Goal: Use online tool/utility: Utilize a website feature to perform a specific function

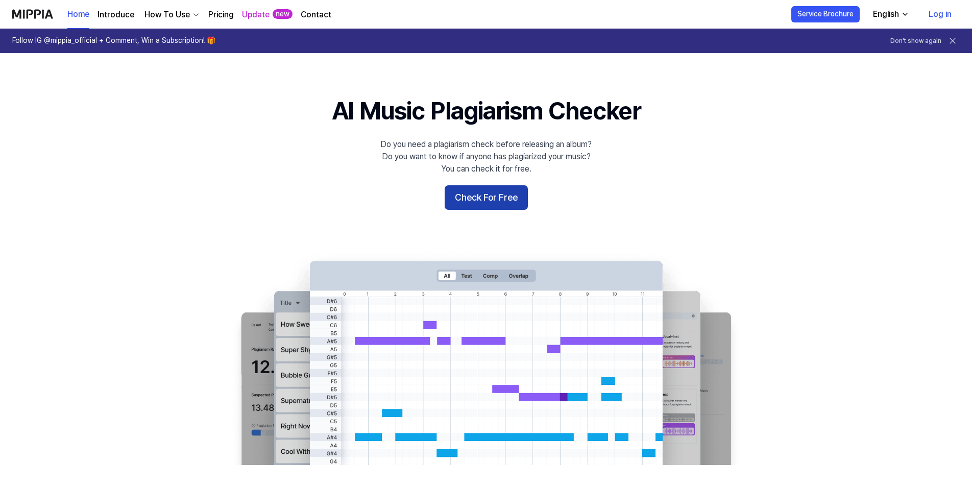
click at [316, 195] on button "Check For Free" at bounding box center [485, 197] width 83 height 24
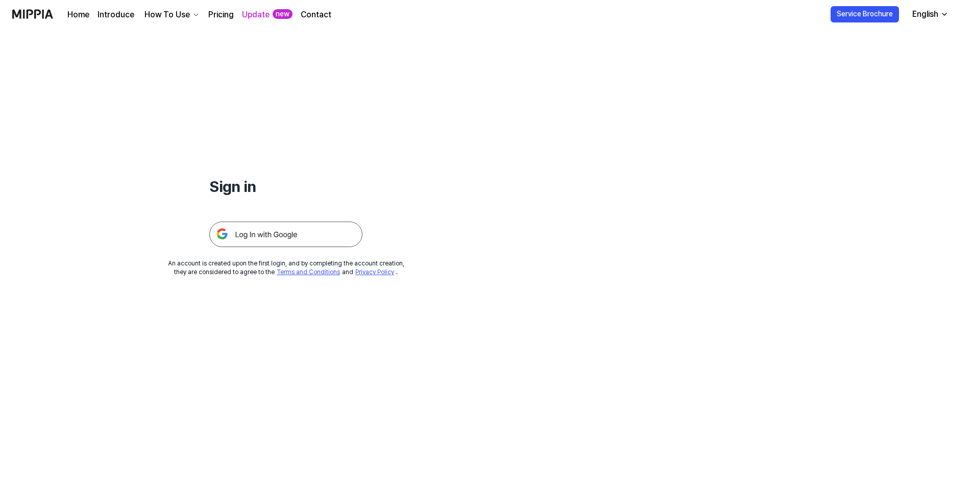
click at [259, 234] on img at bounding box center [285, 234] width 153 height 26
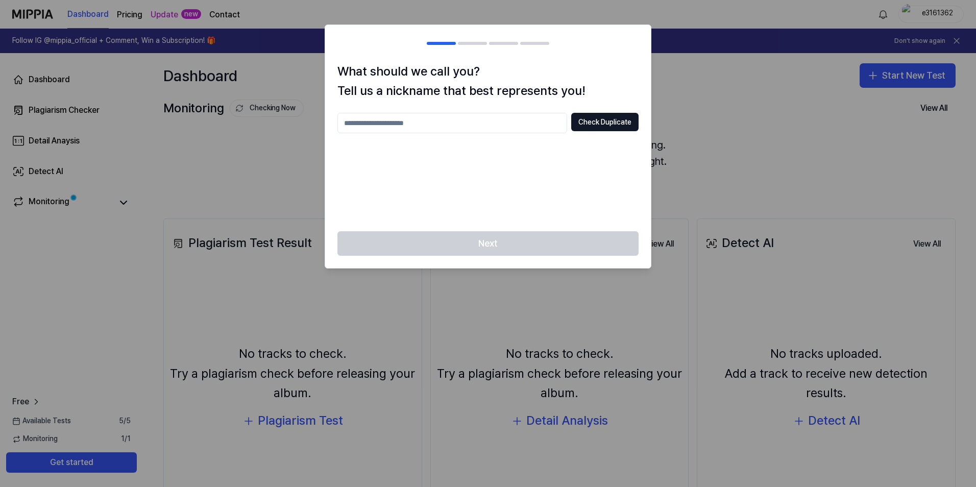
click at [374, 126] on input "text" at bounding box center [452, 123] width 230 height 20
type input "****"
click at [477, 244] on div "Next" at bounding box center [488, 249] width 326 height 37
click at [595, 122] on button "Check Duplicate" at bounding box center [604, 122] width 67 height 18
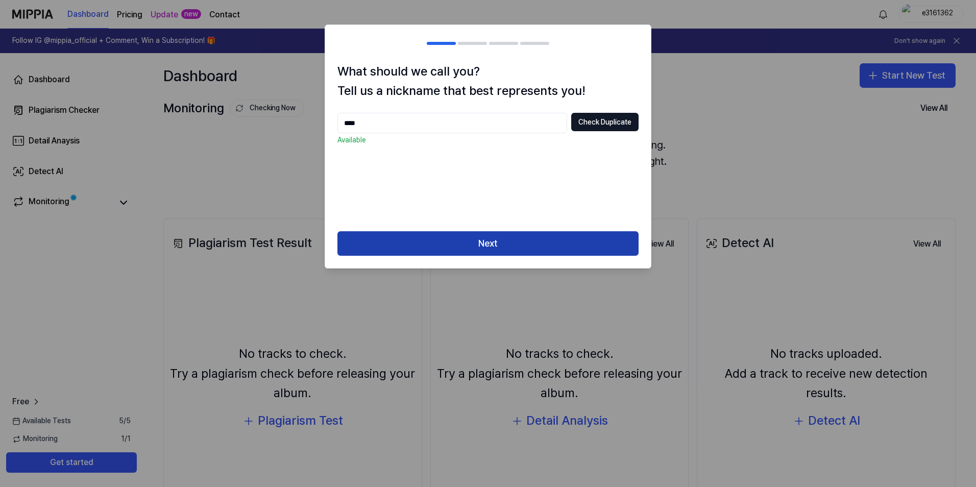
click at [502, 239] on button "Next" at bounding box center [487, 243] width 301 height 24
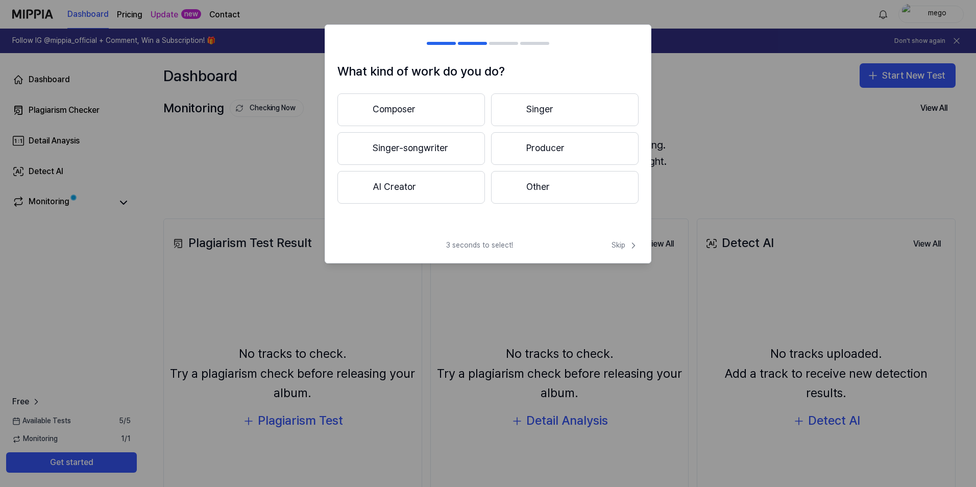
click at [407, 148] on button "Singer-songwriter" at bounding box center [410, 148] width 147 height 33
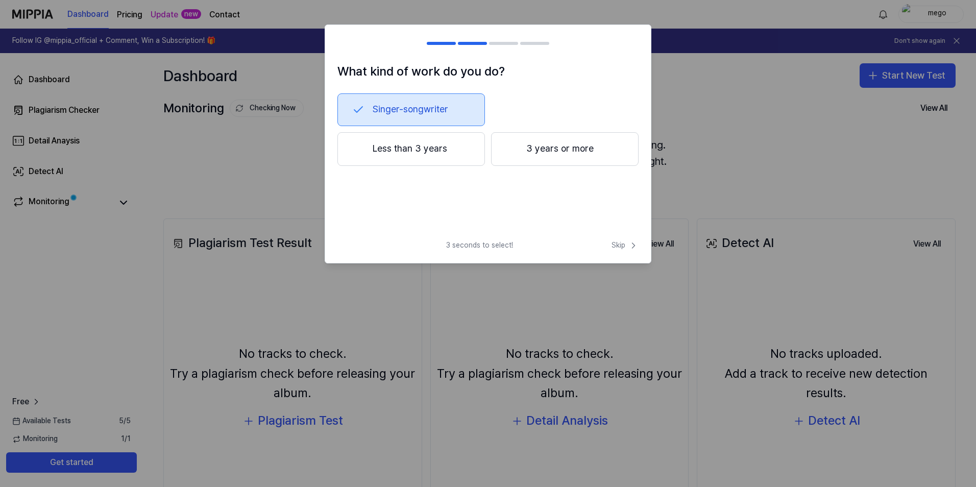
click at [572, 146] on button "3 years or more" at bounding box center [564, 149] width 147 height 34
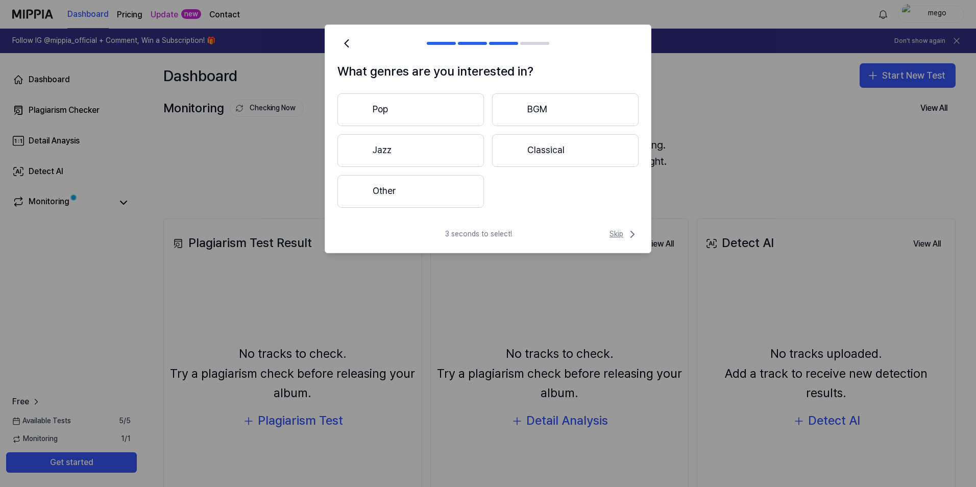
click at [619, 236] on span "Skip" at bounding box center [623, 234] width 29 height 12
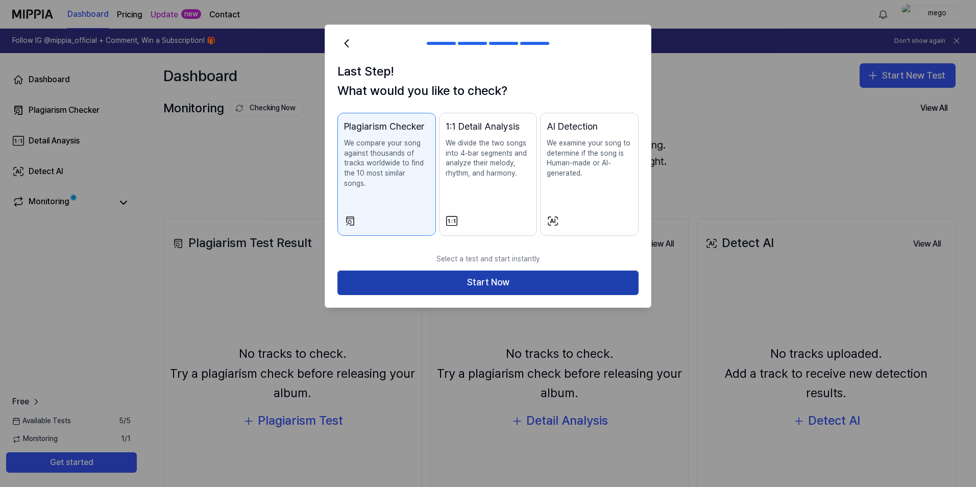
click at [484, 274] on button "Start Now" at bounding box center [487, 282] width 301 height 24
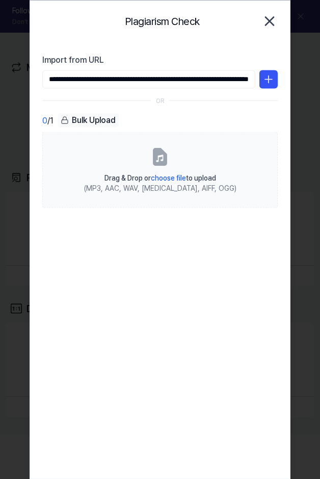
type input "**********"
click at [274, 21] on icon "button" at bounding box center [270, 21] width 16 height 16
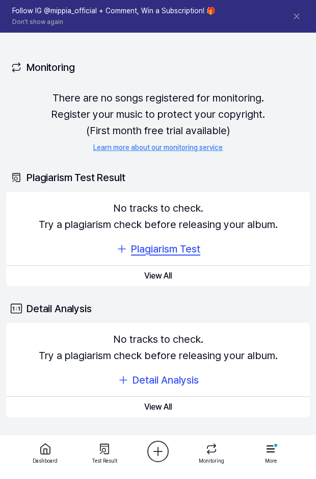
click at [158, 246] on div "Plagiarism Test" at bounding box center [165, 249] width 69 height 16
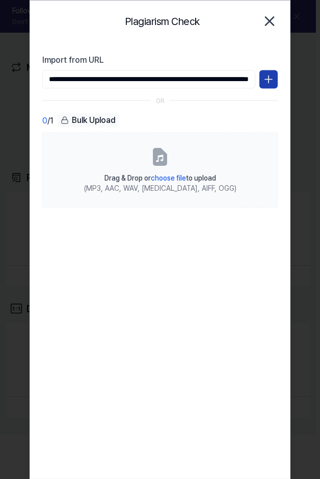
type input "**********"
click at [270, 79] on icon at bounding box center [269, 79] width 12 height 12
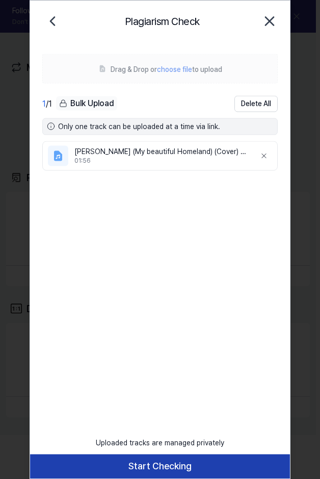
click at [152, 469] on button "Start Checking" at bounding box center [160, 466] width 260 height 24
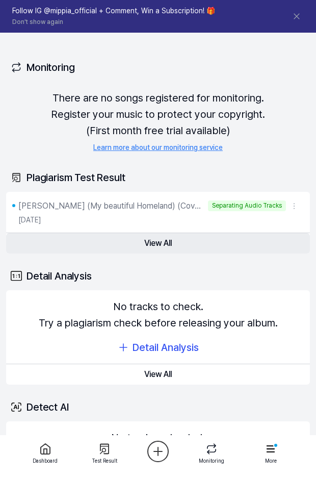
click at [157, 243] on button "View All" at bounding box center [158, 243] width 304 height 20
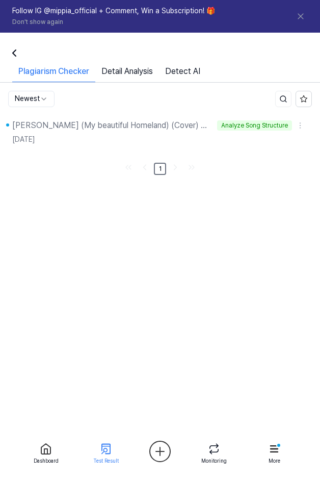
click at [131, 70] on link "Detail Analysis" at bounding box center [127, 73] width 64 height 17
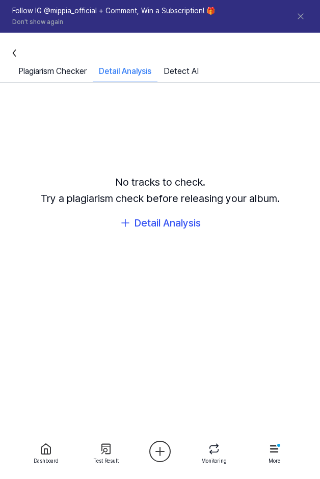
click at [176, 70] on link "Detect AI" at bounding box center [181, 73] width 47 height 17
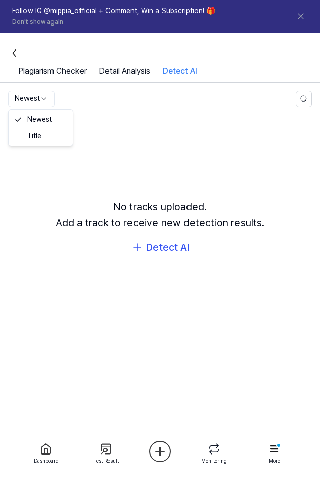
click at [37, 101] on html "Dashboard Pricing Update new Contact mego Follow IG @mippia_official + Comment,…" at bounding box center [160, 239] width 320 height 479
click at [37, 100] on html "Dashboard Pricing Update new Contact mego Follow IG @mippia_official + Comment,…" at bounding box center [160, 239] width 320 height 479
click at [16, 55] on icon at bounding box center [14, 53] width 12 height 12
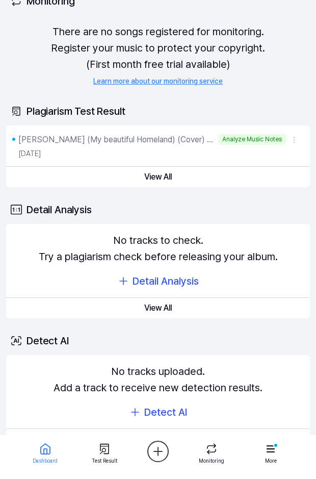
scroll to position [86, 0]
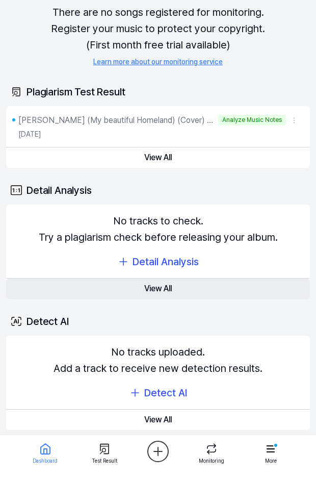
click at [159, 286] on button "View All" at bounding box center [158, 289] width 304 height 20
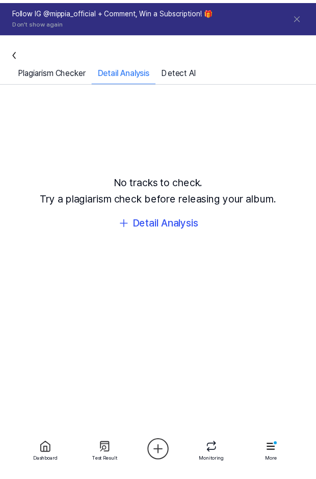
scroll to position [86, 0]
